Goal: Transaction & Acquisition: Purchase product/service

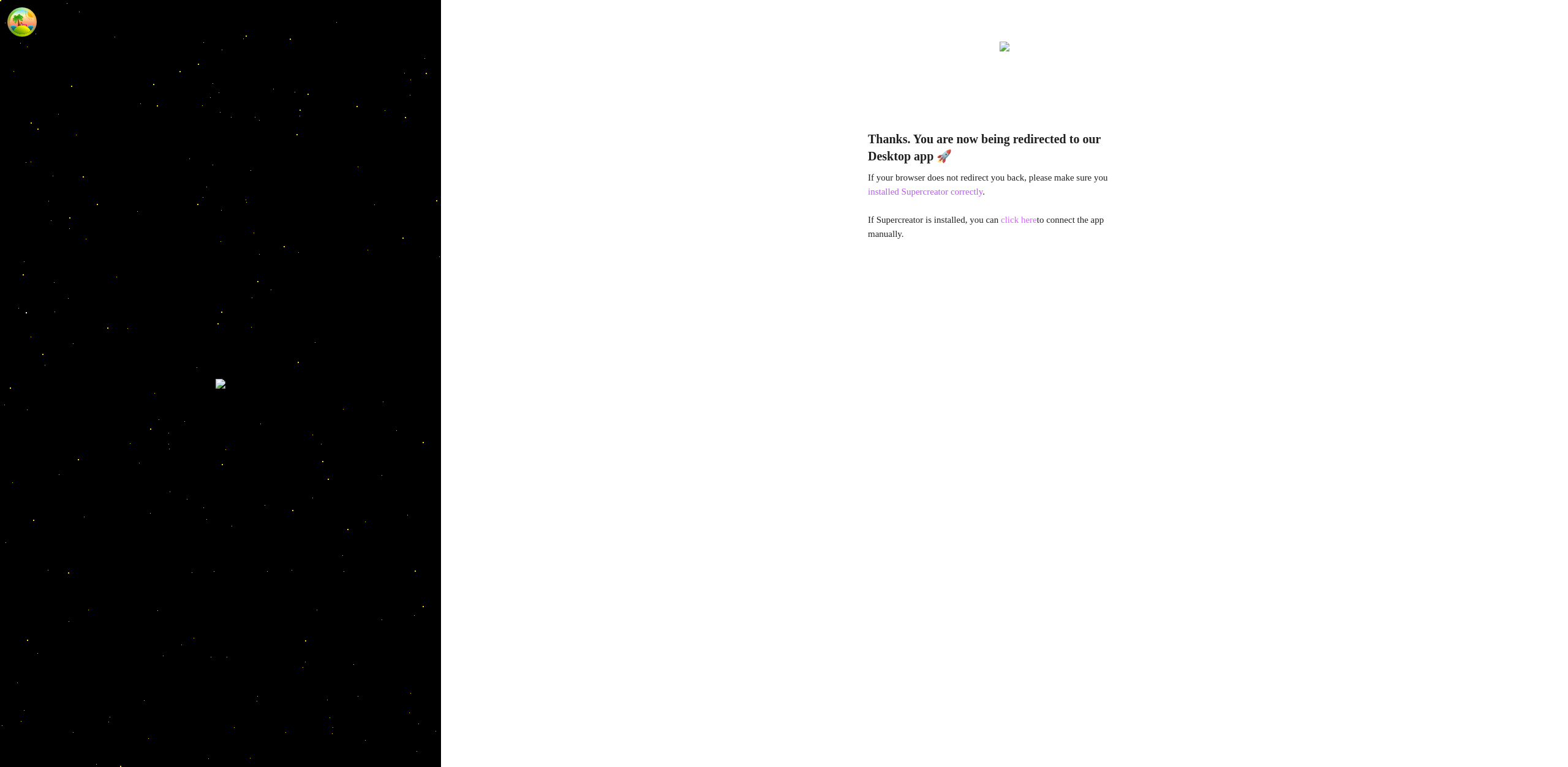
click at [1035, 219] on link "click here" at bounding box center [1019, 220] width 36 height 10
click at [1036, 219] on link "click here" at bounding box center [1019, 220] width 36 height 10
click at [1028, 224] on link "click here" at bounding box center [1019, 220] width 36 height 10
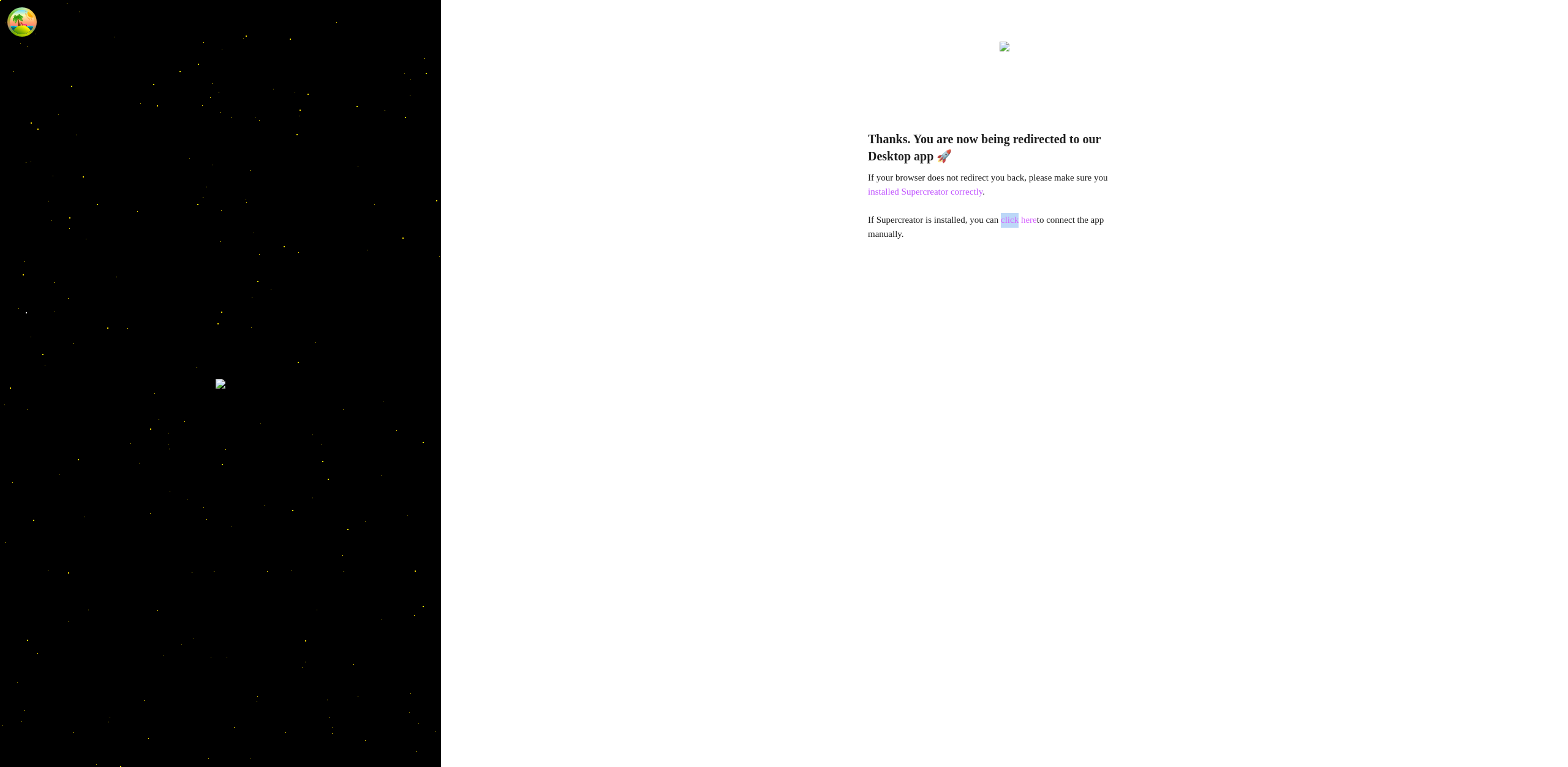
click at [1030, 221] on link "click here" at bounding box center [1019, 220] width 36 height 10
click at [1033, 221] on link "click here" at bounding box center [1019, 220] width 36 height 10
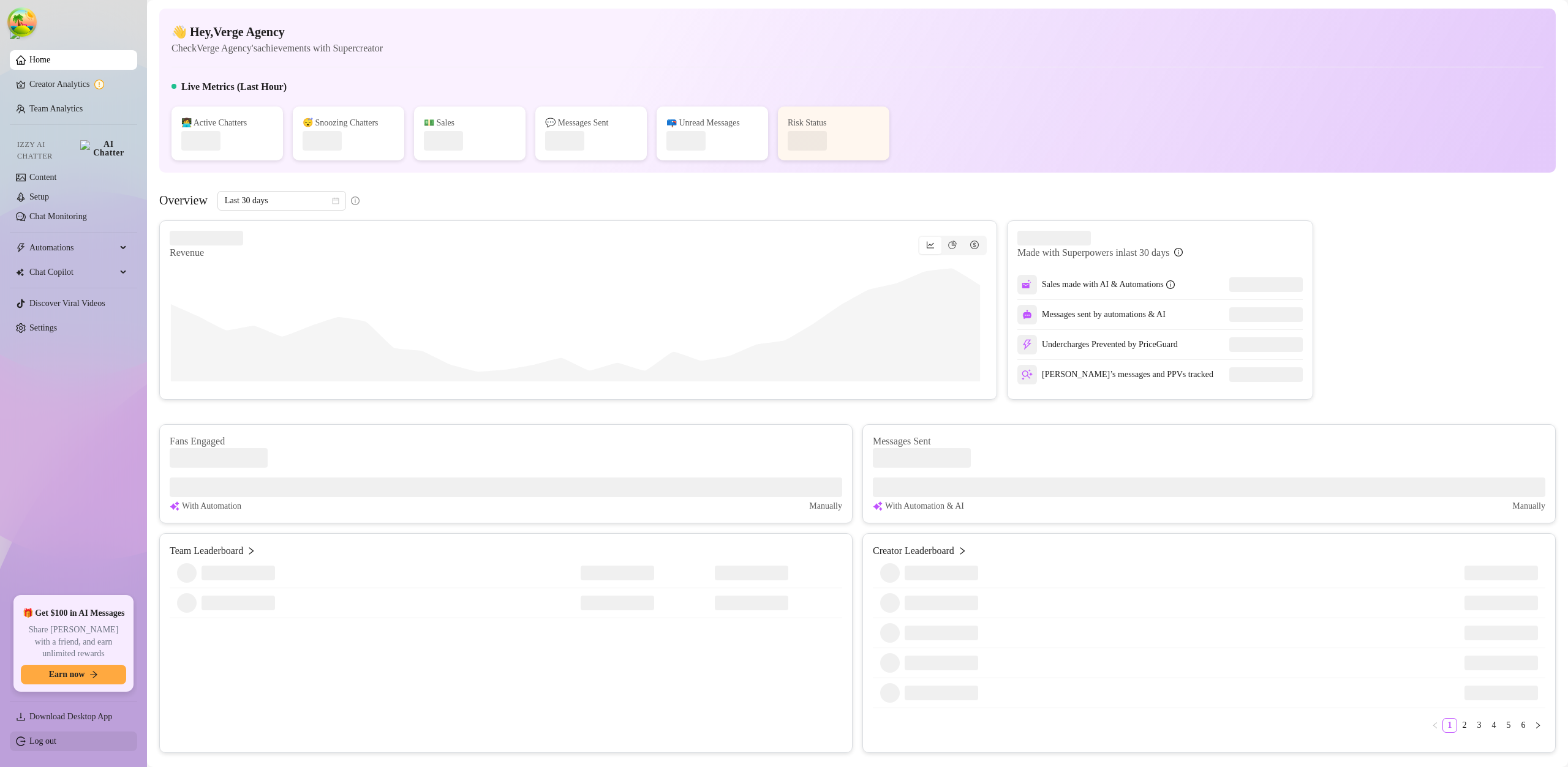
click at [56, 741] on link "Log out" at bounding box center [43, 741] width 27 height 9
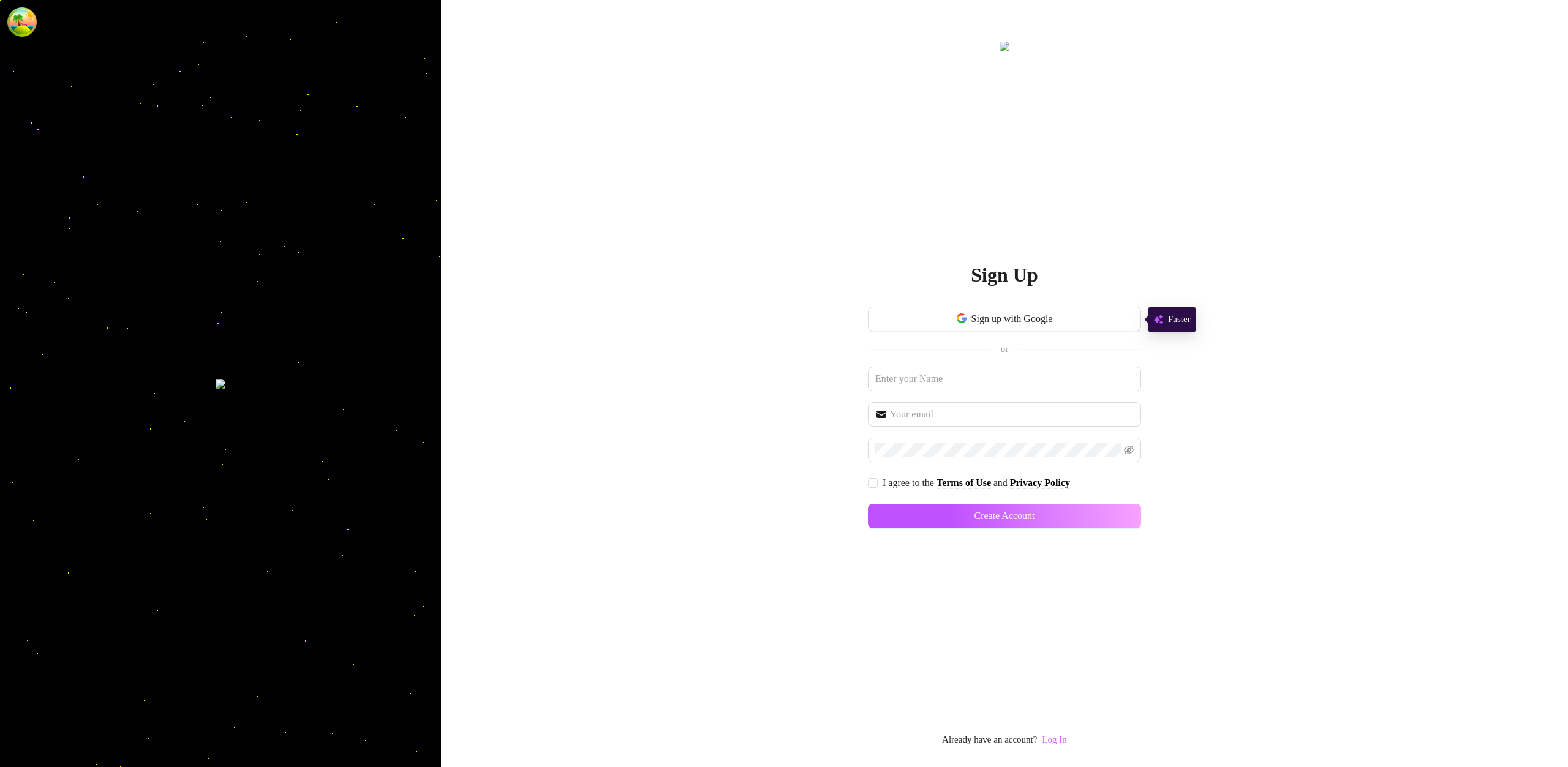
click at [1057, 737] on link "Log In" at bounding box center [1054, 739] width 25 height 10
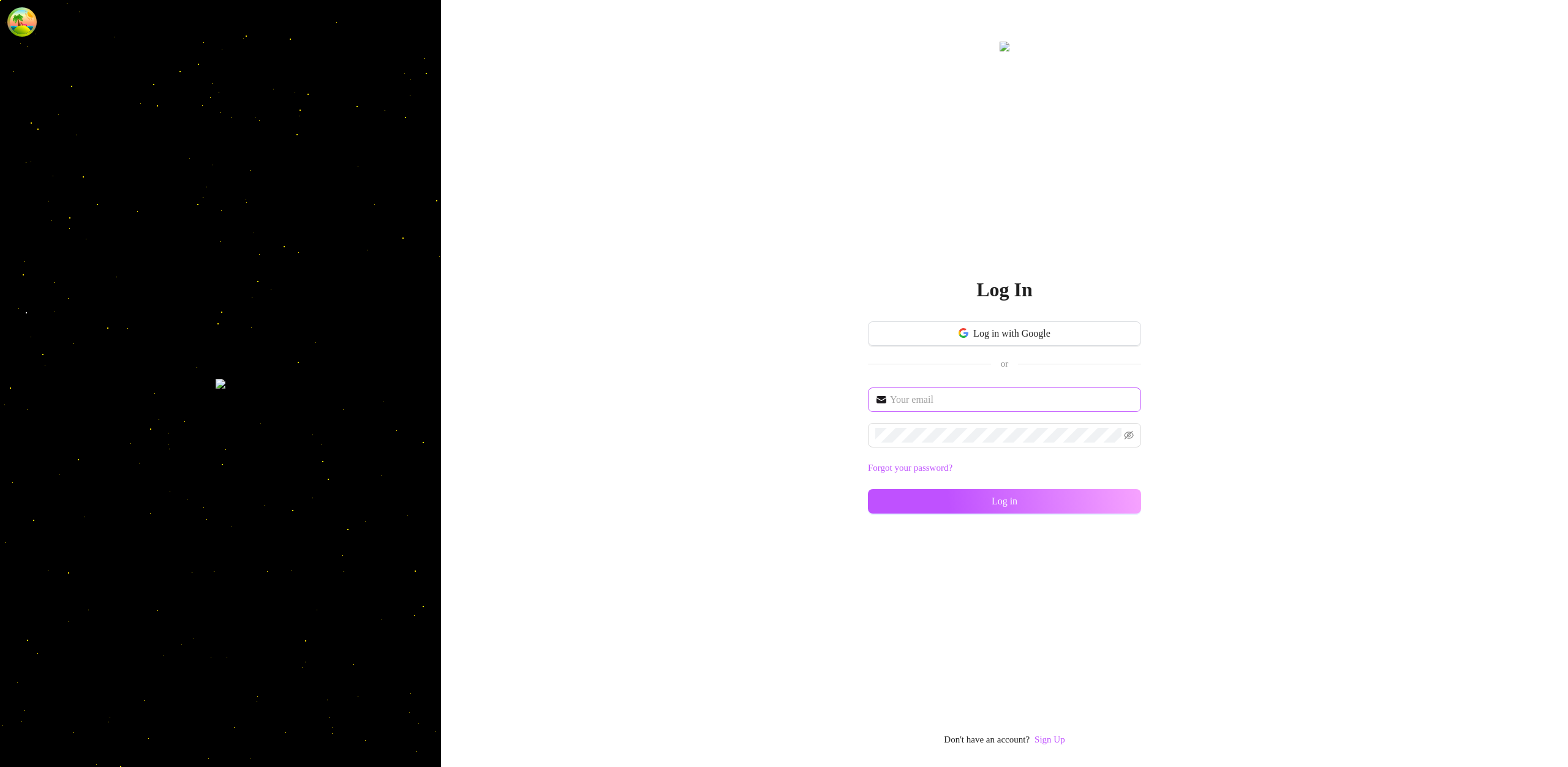
click at [976, 391] on span at bounding box center [1004, 400] width 273 height 25
click at [973, 396] on input "text" at bounding box center [1011, 400] width 243 height 15
type input "im@supercreator.app"
click at [1132, 499] on button "Log in" at bounding box center [1004, 502] width 273 height 25
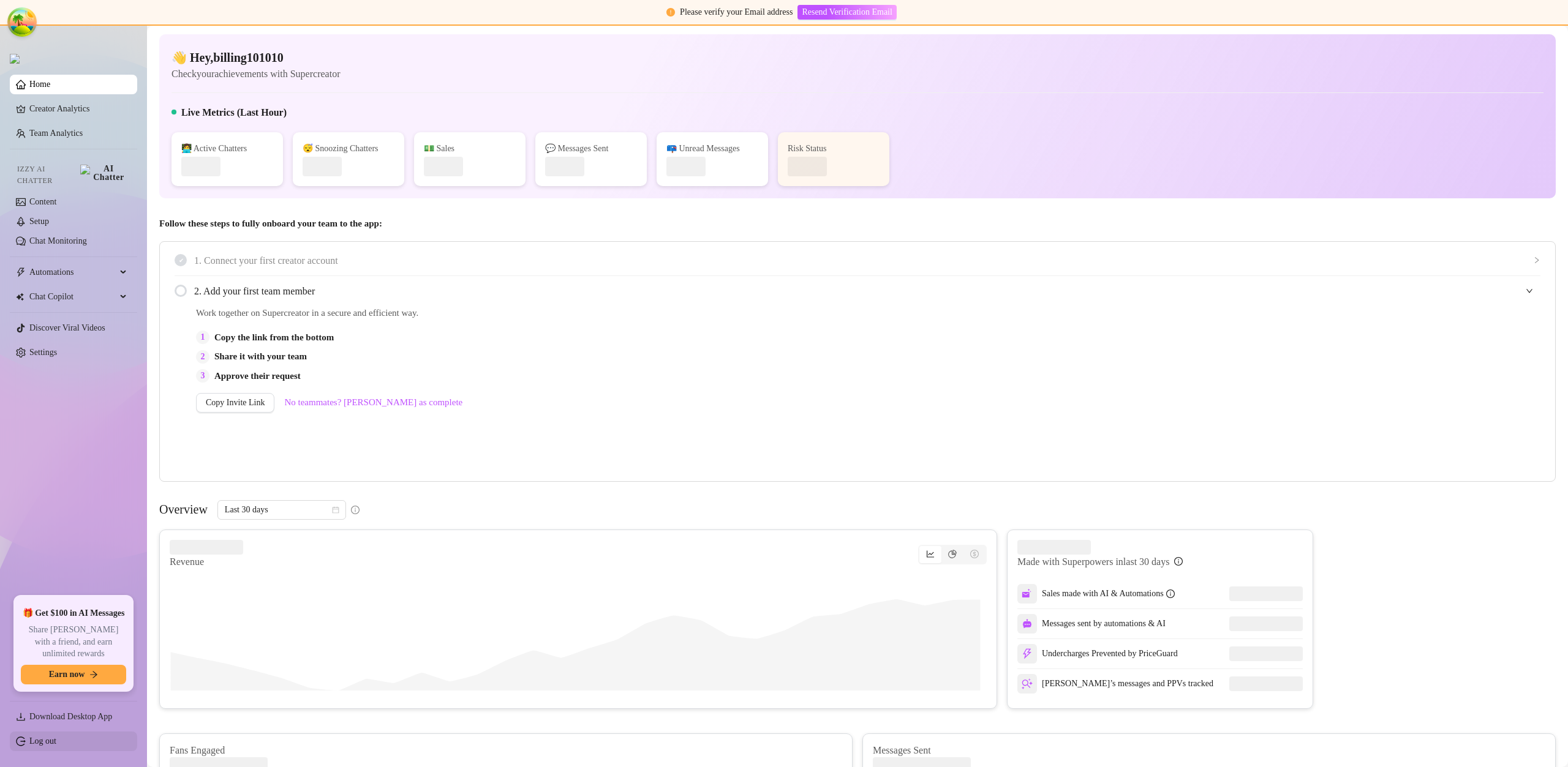
click at [56, 744] on link "Log out" at bounding box center [43, 741] width 27 height 9
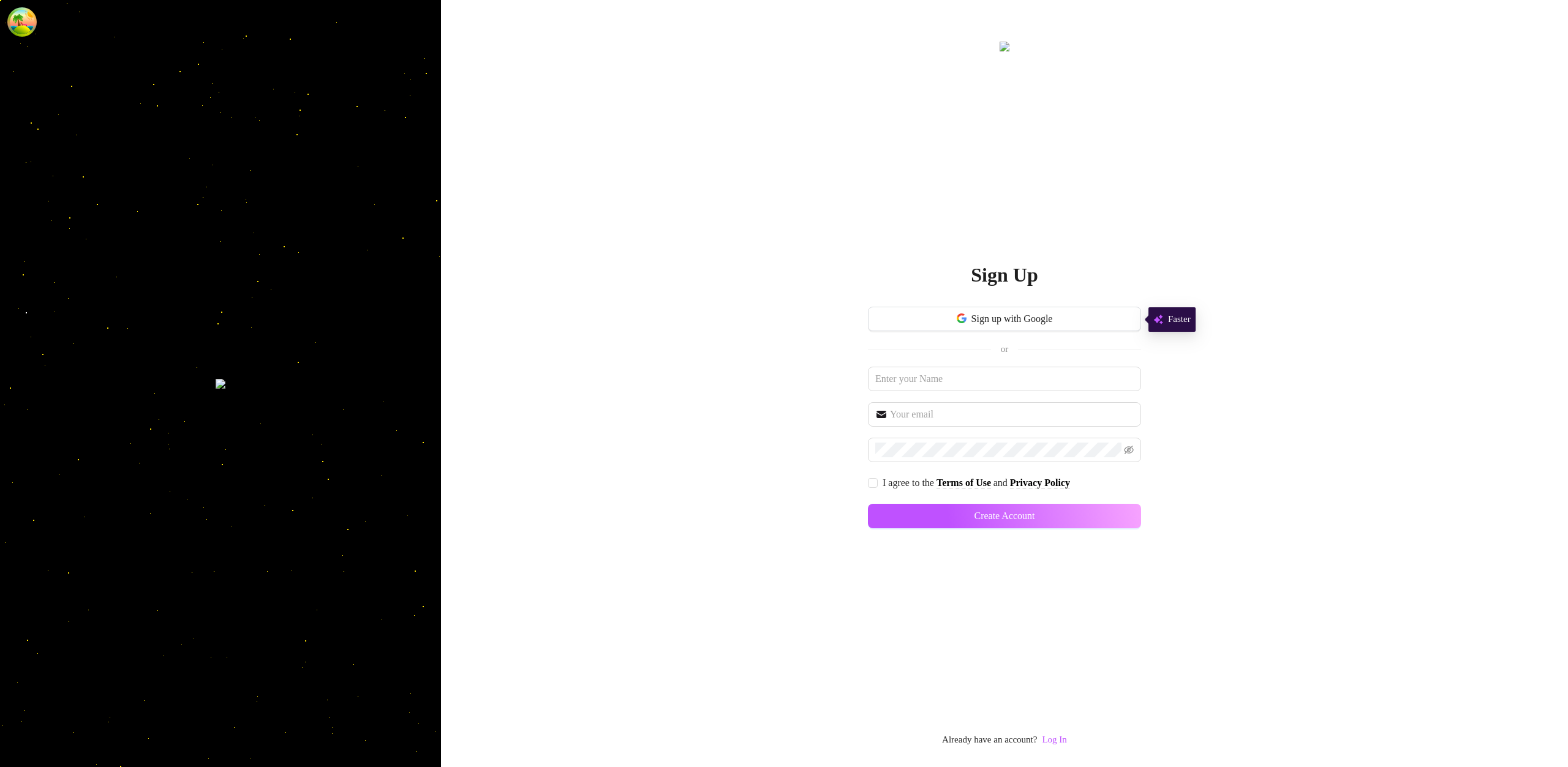
click at [1062, 748] on div "Sign Up Sign up with Google or I agree to the Terms of Use and Privacy Policy C…" at bounding box center [1004, 384] width 1127 height 767
click at [1063, 744] on link "Log In" at bounding box center [1054, 739] width 25 height 10
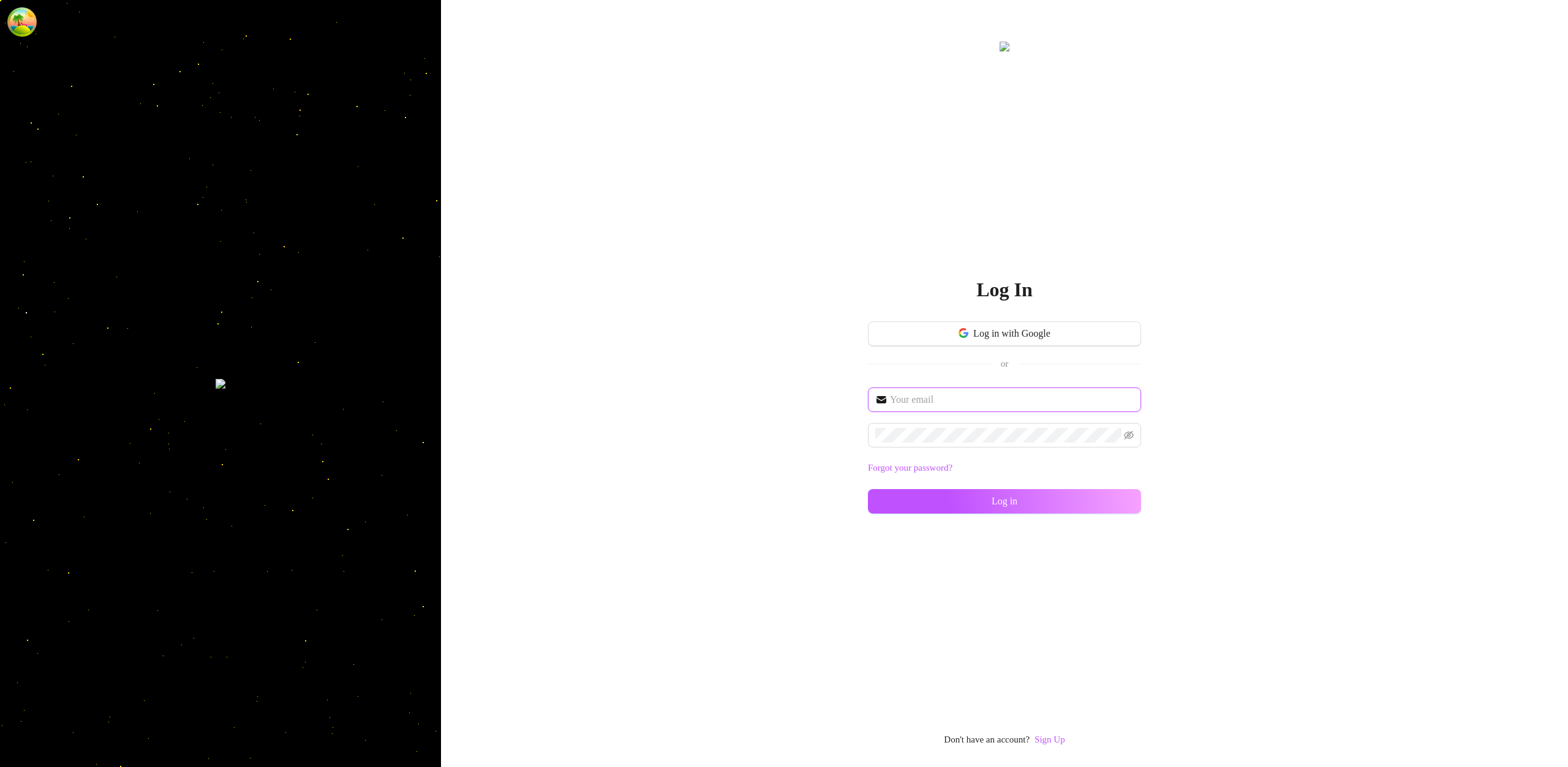
click at [971, 402] on input "text" at bounding box center [1011, 400] width 243 height 15
type input "im@supercreator.app"
click at [1120, 508] on button "Log in" at bounding box center [1004, 502] width 273 height 25
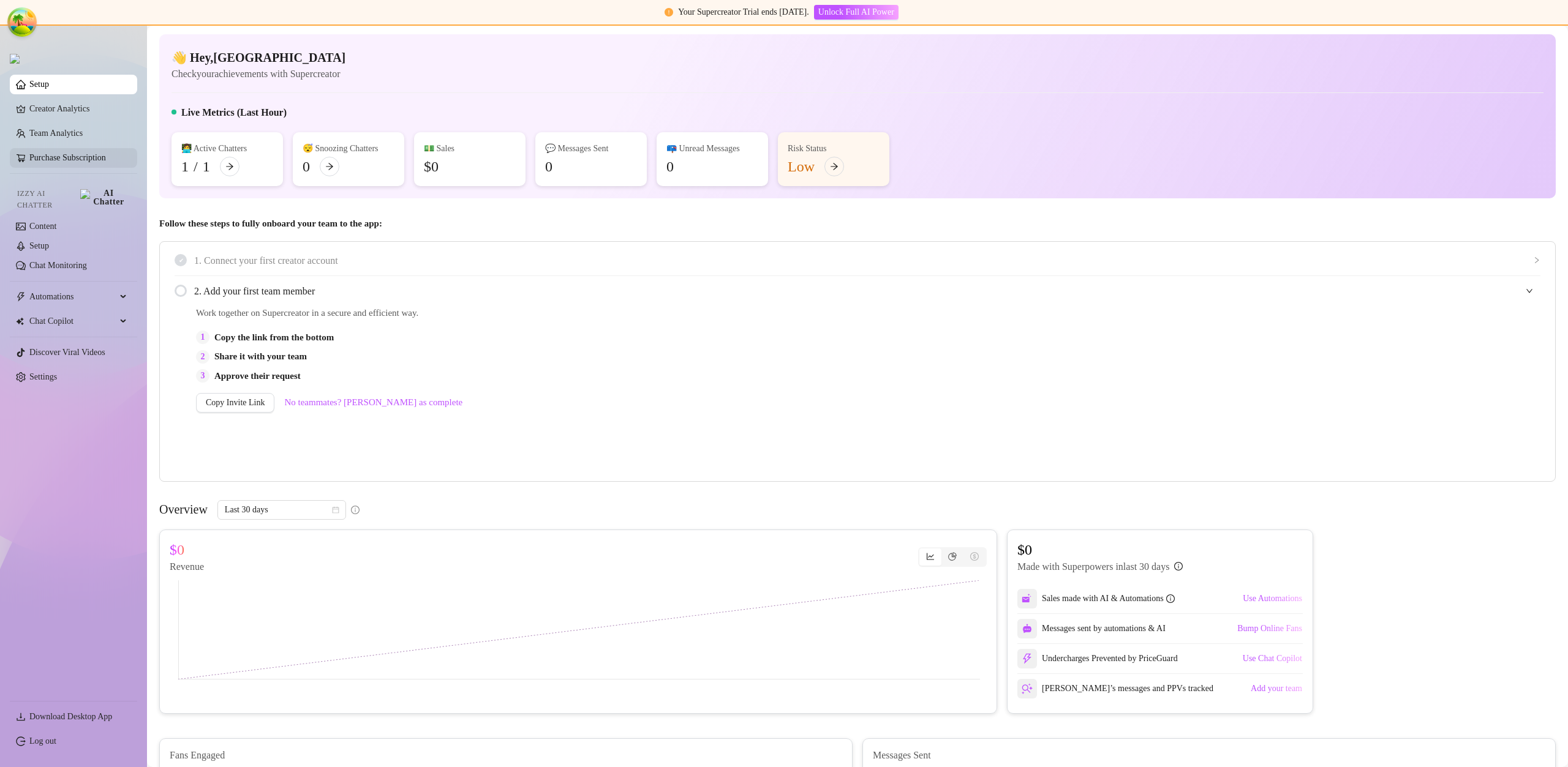
click at [76, 156] on link "Purchase Subscription" at bounding box center [68, 158] width 77 height 9
click at [76, 156] on link "Purchase Subscription" at bounding box center [68, 158] width 77 height 9
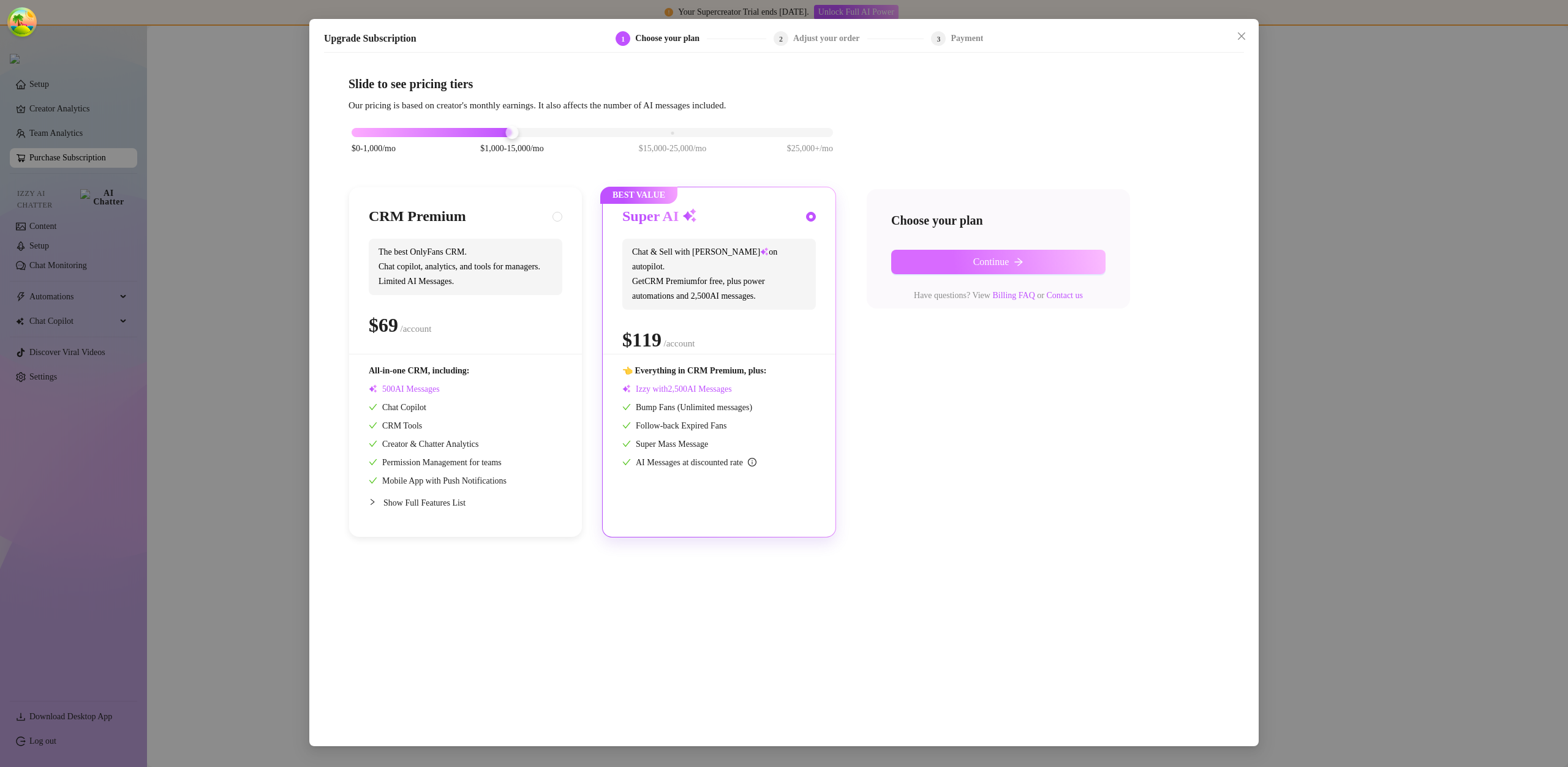
click at [1011, 260] on button "Continue" at bounding box center [998, 262] width 214 height 25
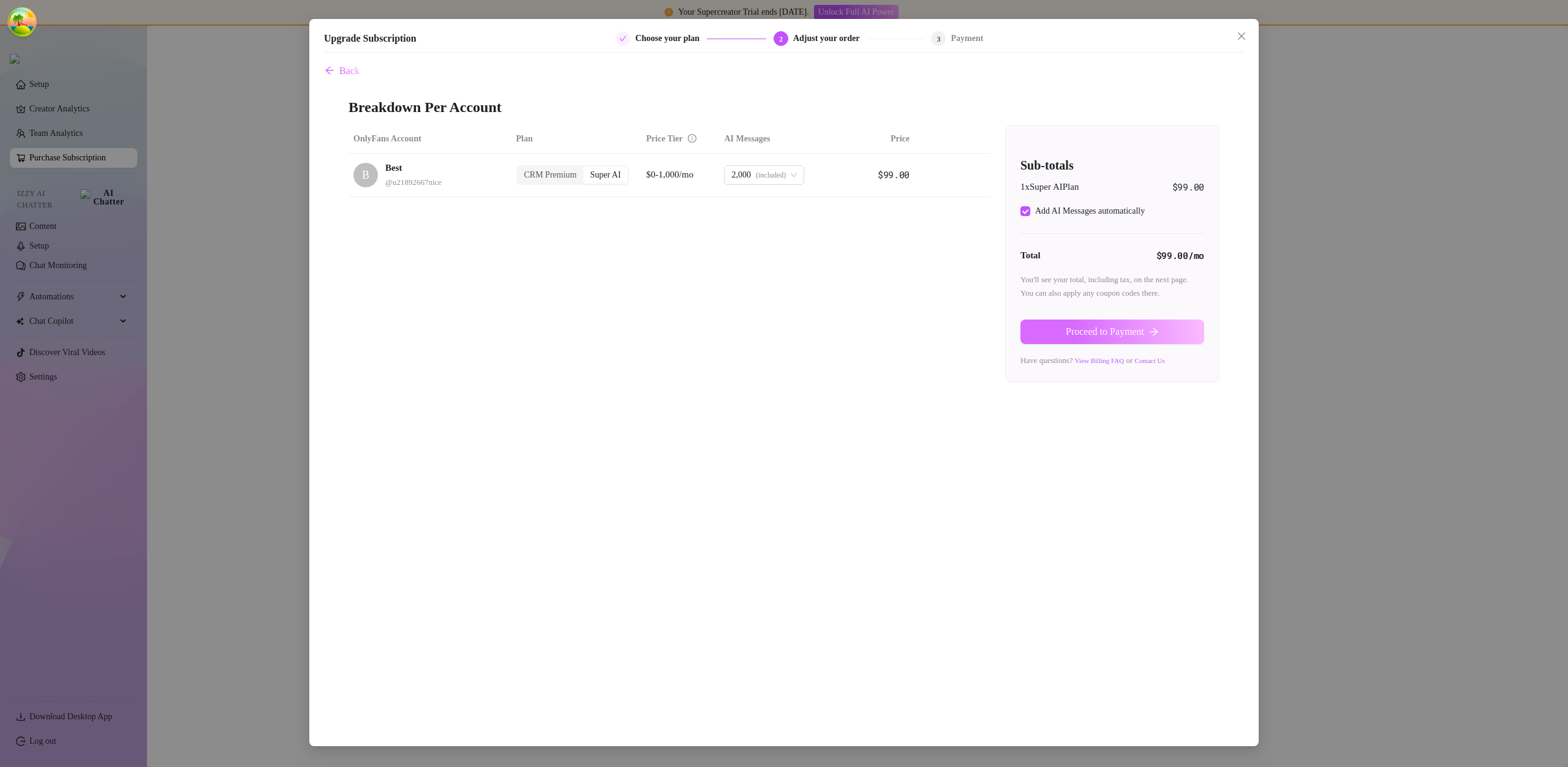
click at [1071, 334] on span "Proceed to Payment" at bounding box center [1104, 331] width 78 height 11
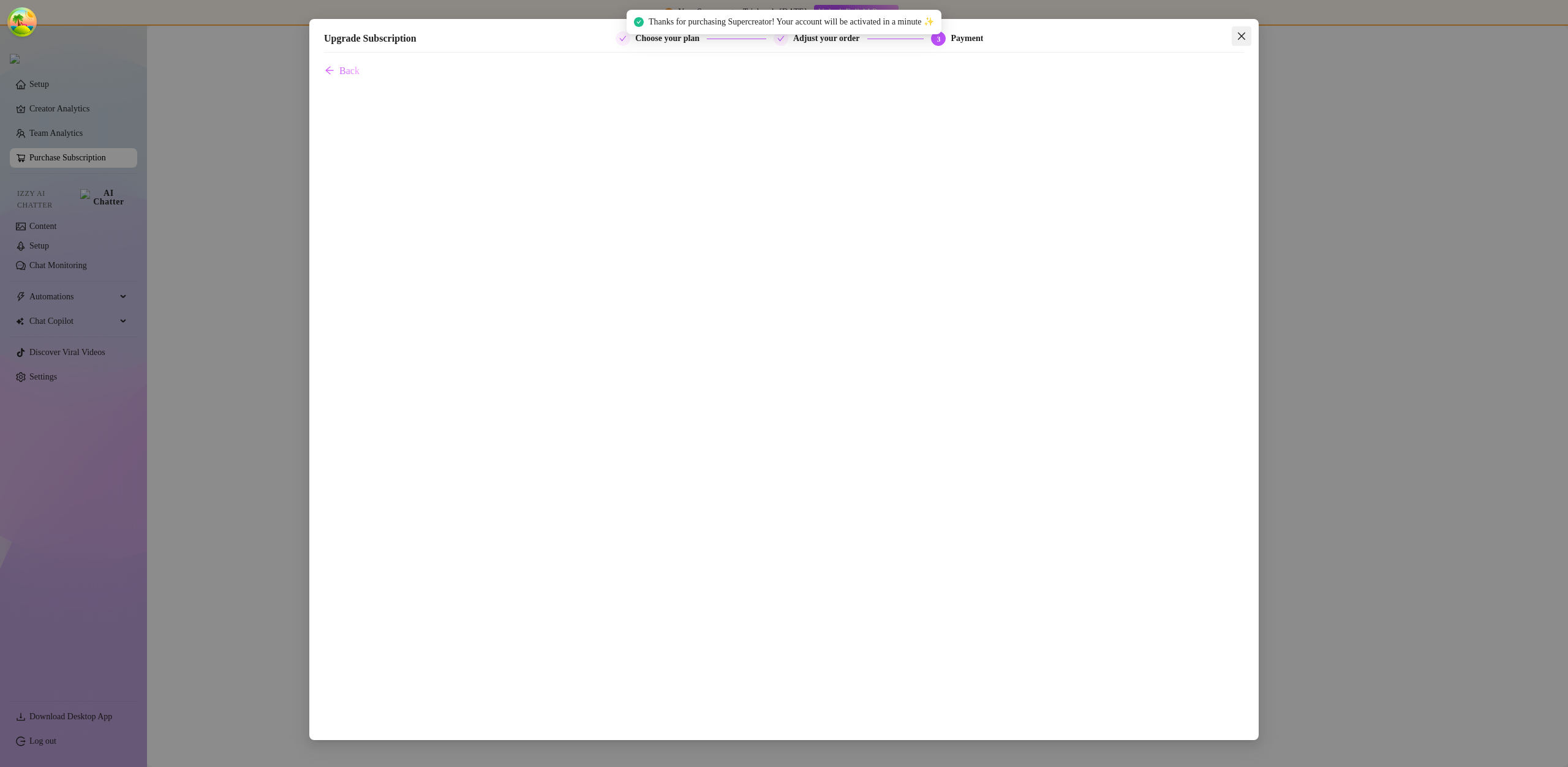
click at [1232, 42] on button "Close" at bounding box center [1241, 36] width 19 height 19
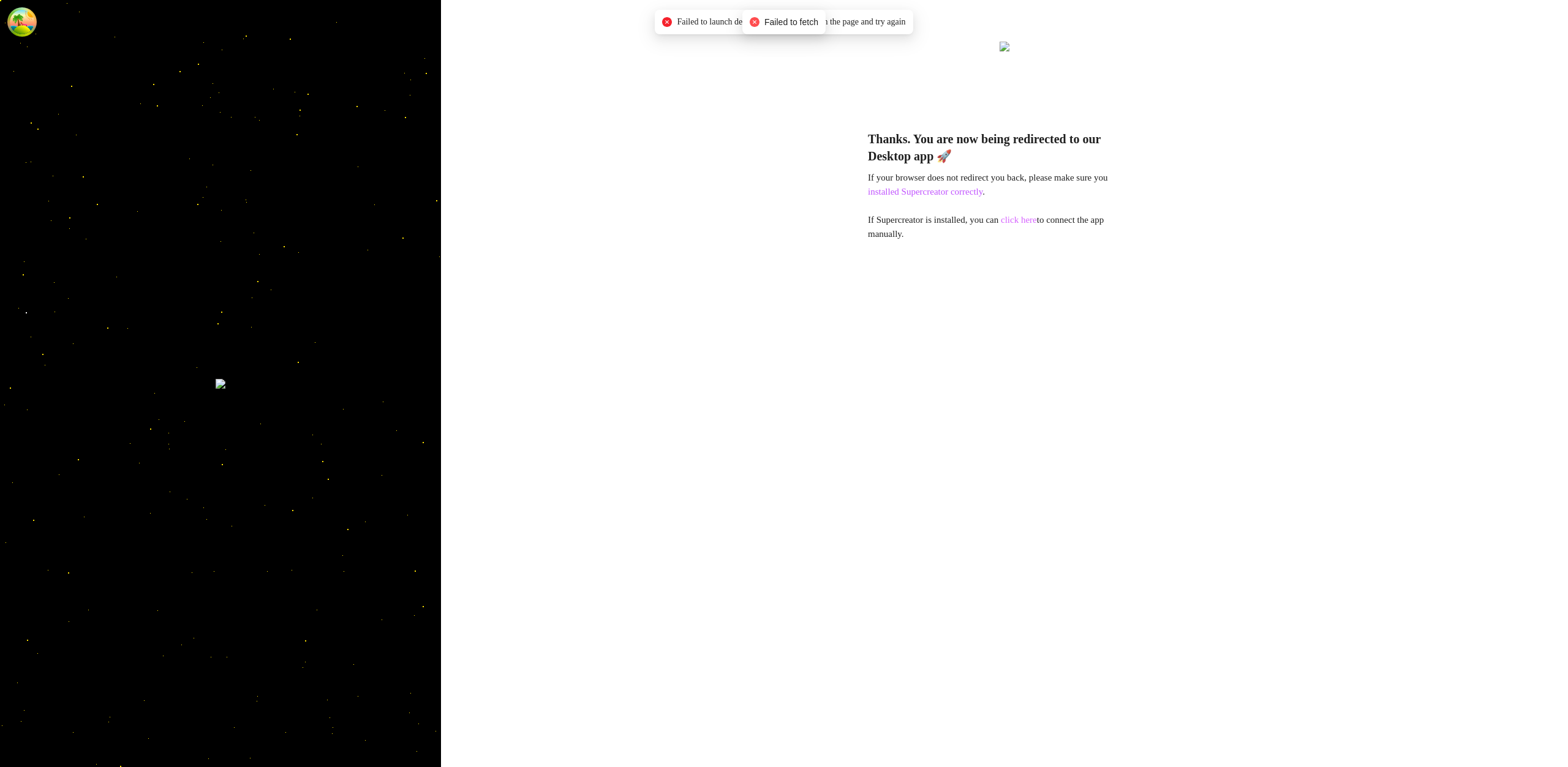
click at [1016, 220] on link "click here" at bounding box center [1019, 220] width 36 height 10
click at [1025, 222] on link "click here" at bounding box center [1019, 220] width 36 height 10
click at [1028, 216] on link "click here" at bounding box center [1019, 220] width 36 height 10
